Goal: Task Accomplishment & Management: Manage account settings

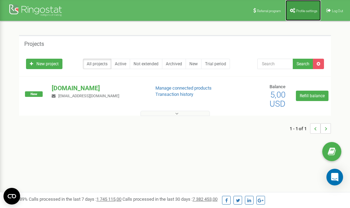
click at [298, 10] on span "Profile settings" at bounding box center [306, 11] width 21 height 4
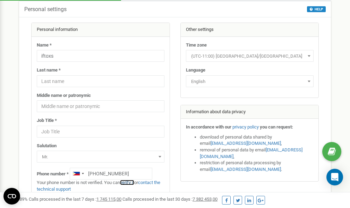
click at [128, 182] on link "verify it" at bounding box center [127, 181] width 14 height 5
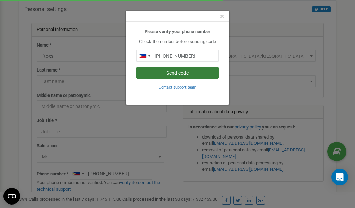
click at [189, 71] on button "Send code" at bounding box center [177, 73] width 82 height 12
